Goal: Contribute content: Contribute content

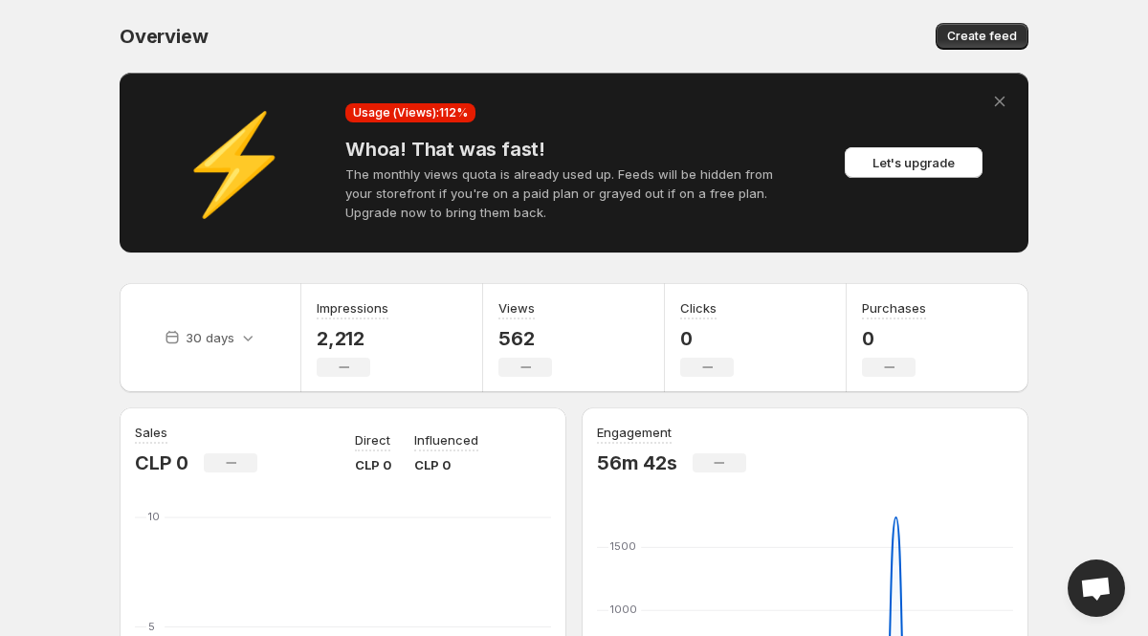
click at [997, 106] on icon "Dismiss alert" at bounding box center [1000, 101] width 19 height 19
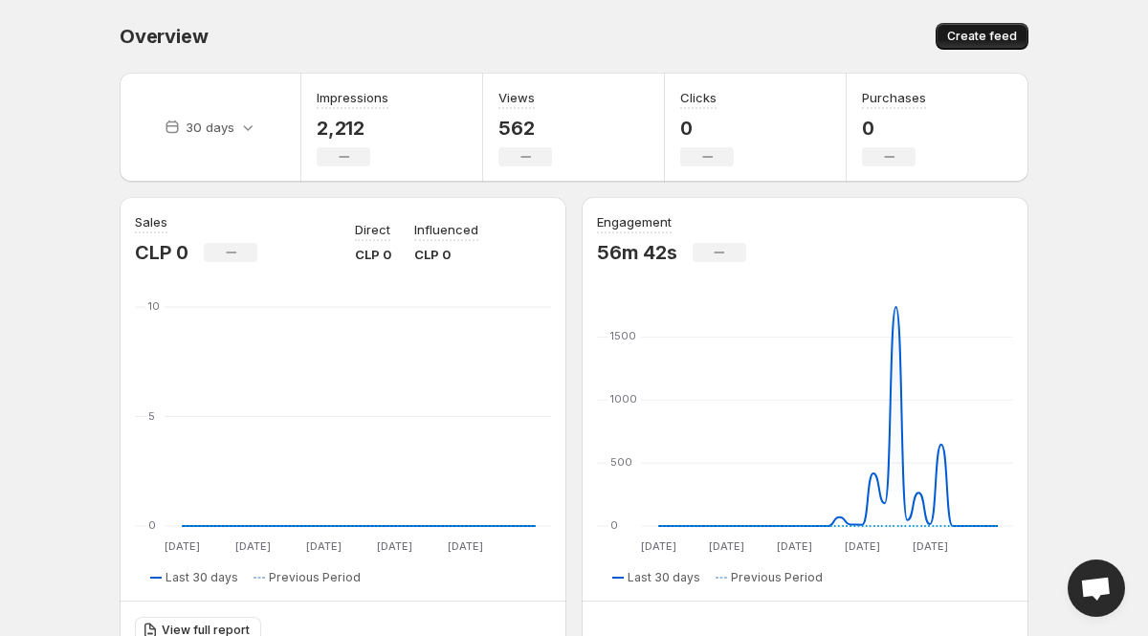
click at [997, 33] on span "Create feed" at bounding box center [982, 36] width 70 height 15
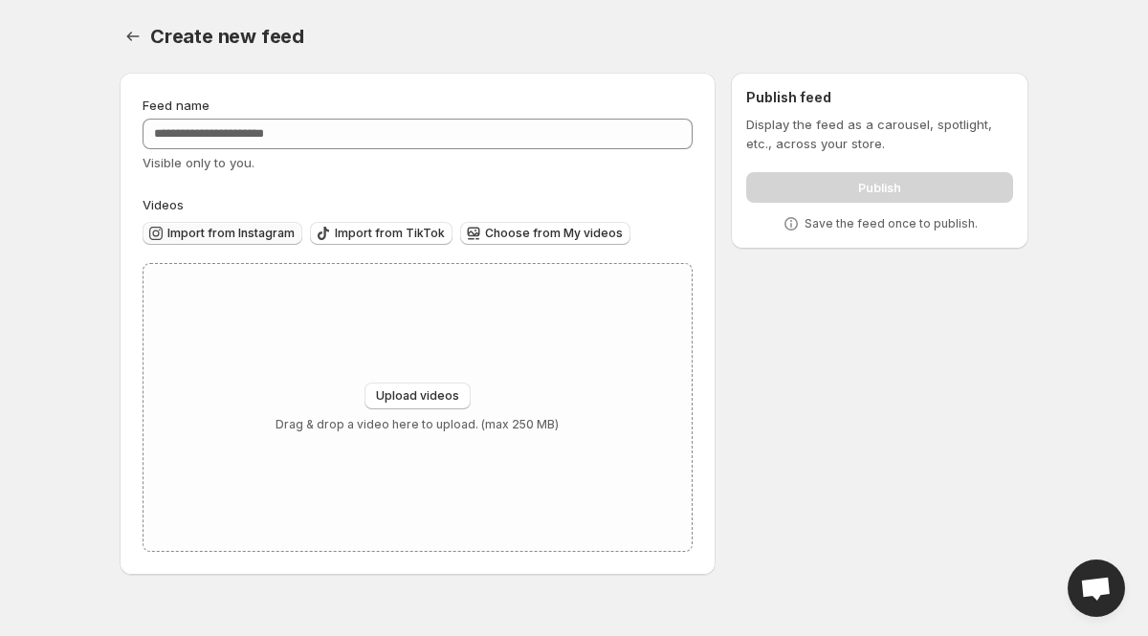
click at [239, 234] on span "Import from Instagram" at bounding box center [230, 233] width 127 height 15
click at [126, 35] on icon "Settings" at bounding box center [132, 36] width 19 height 19
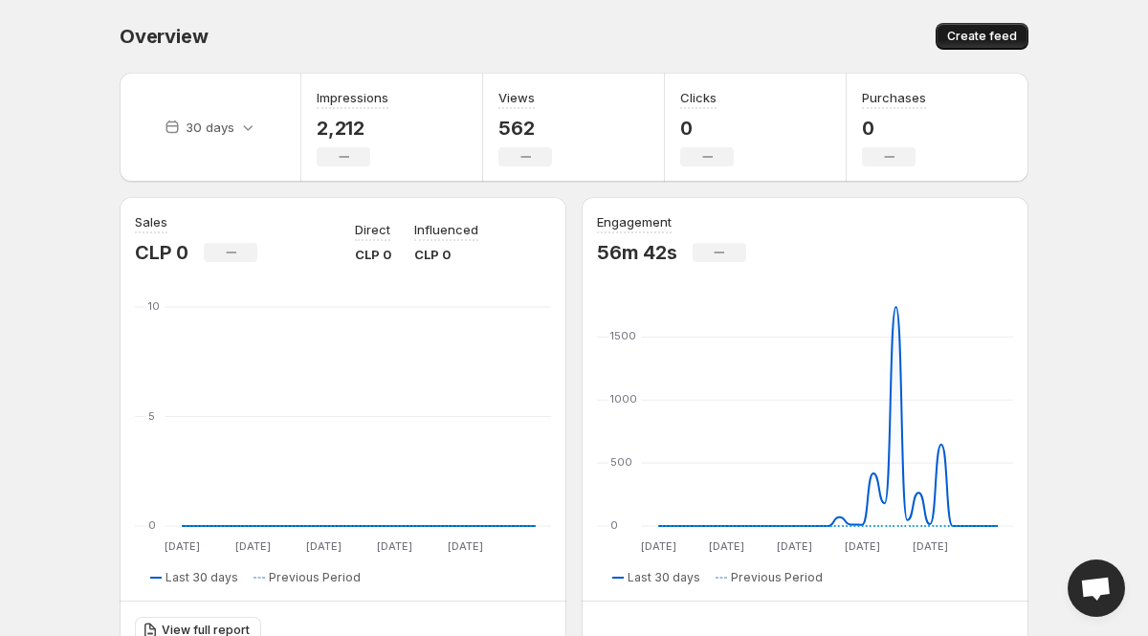
click at [1001, 38] on span "Create feed" at bounding box center [982, 36] width 70 height 15
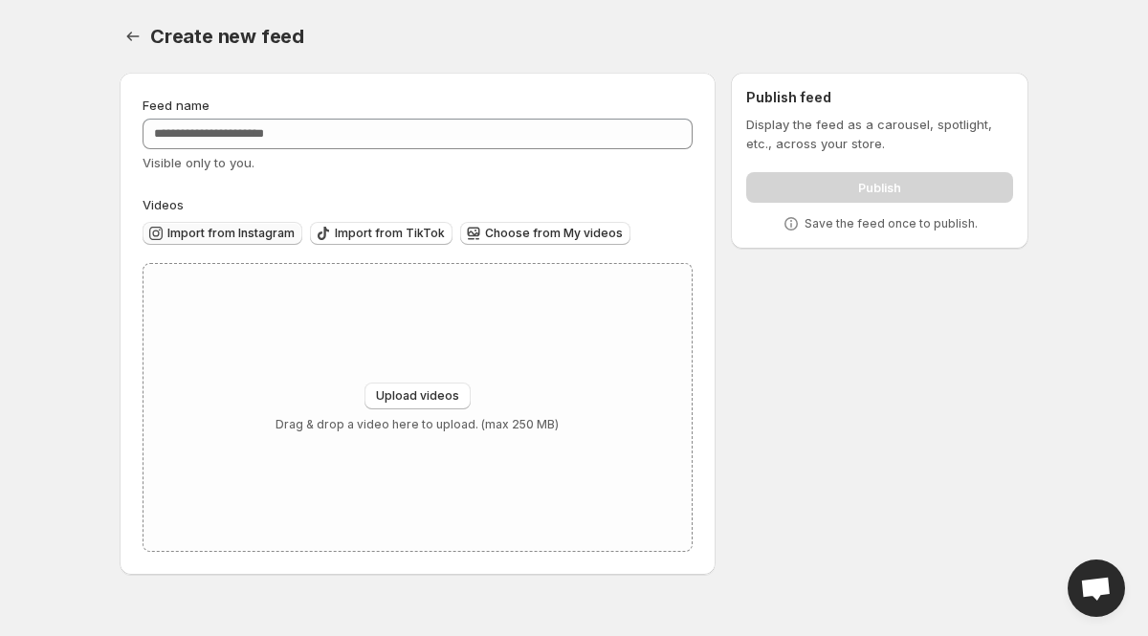
click at [256, 231] on span "Import from Instagram" at bounding box center [230, 233] width 127 height 15
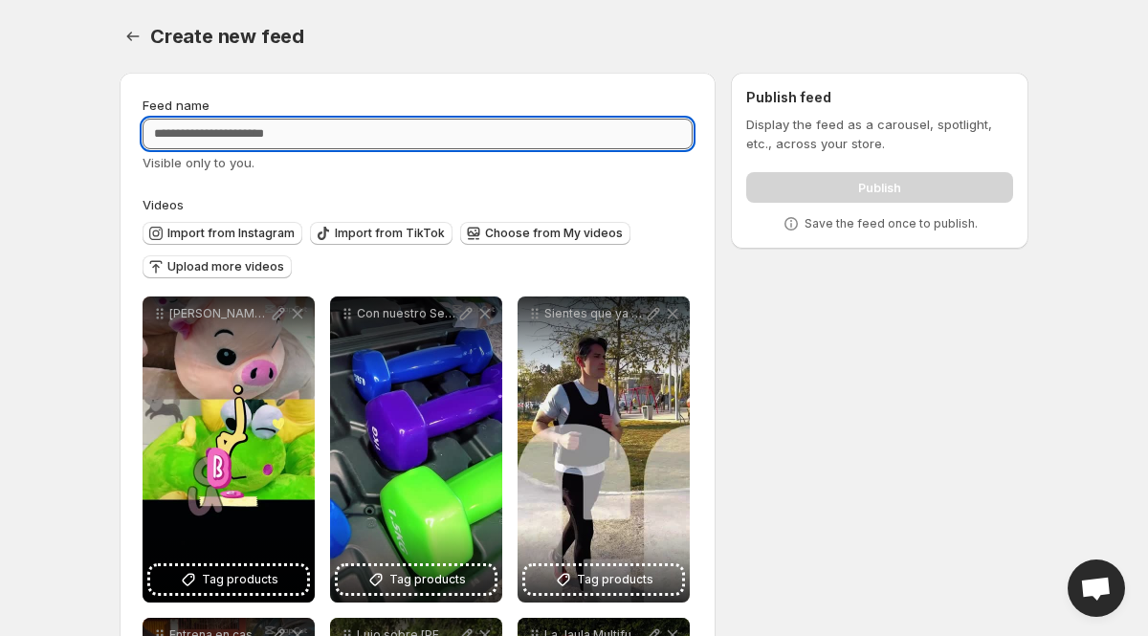
click at [594, 127] on input "Feed name" at bounding box center [418, 134] width 550 height 31
type input "*"
type input "********"
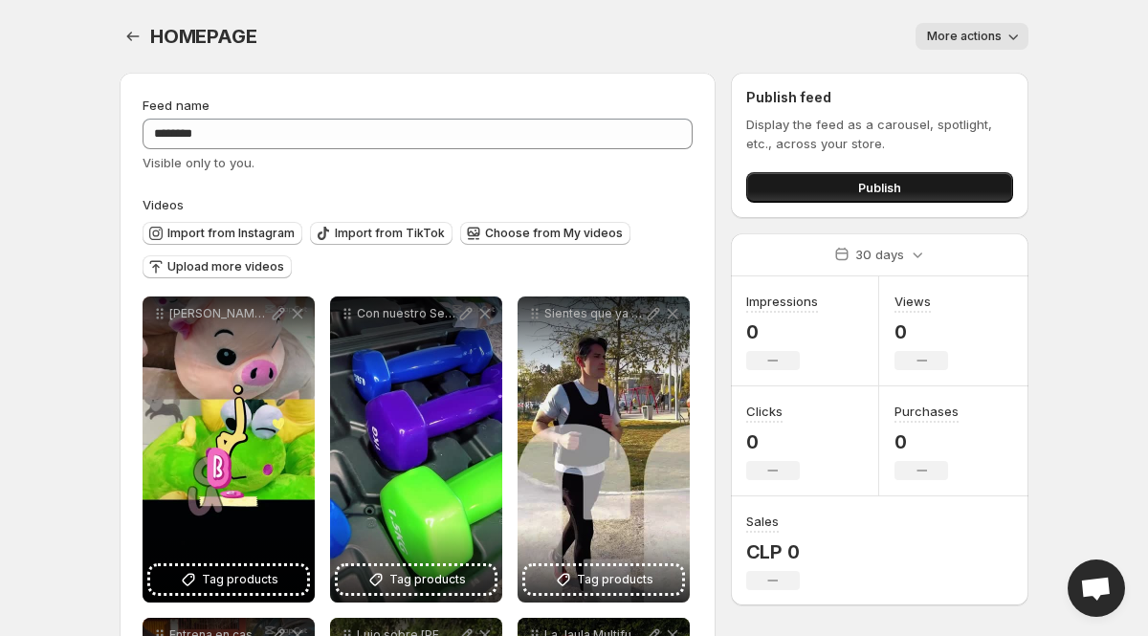
click at [801, 187] on button "Publish" at bounding box center [879, 187] width 267 height 31
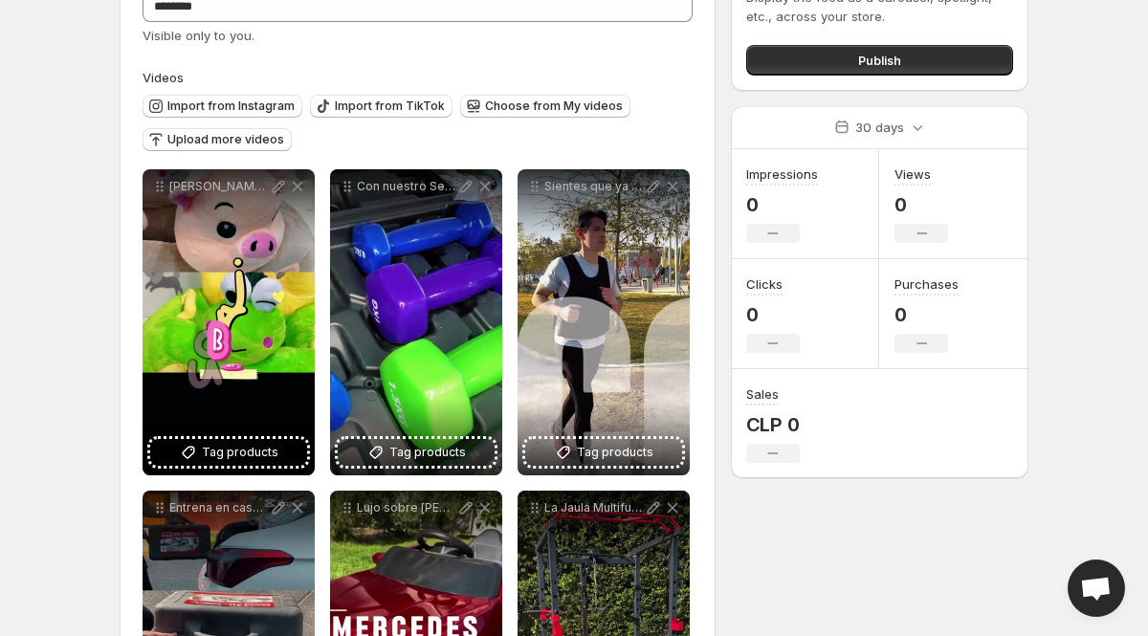
scroll to position [130, 0]
